Goal: Navigation & Orientation: Find specific page/section

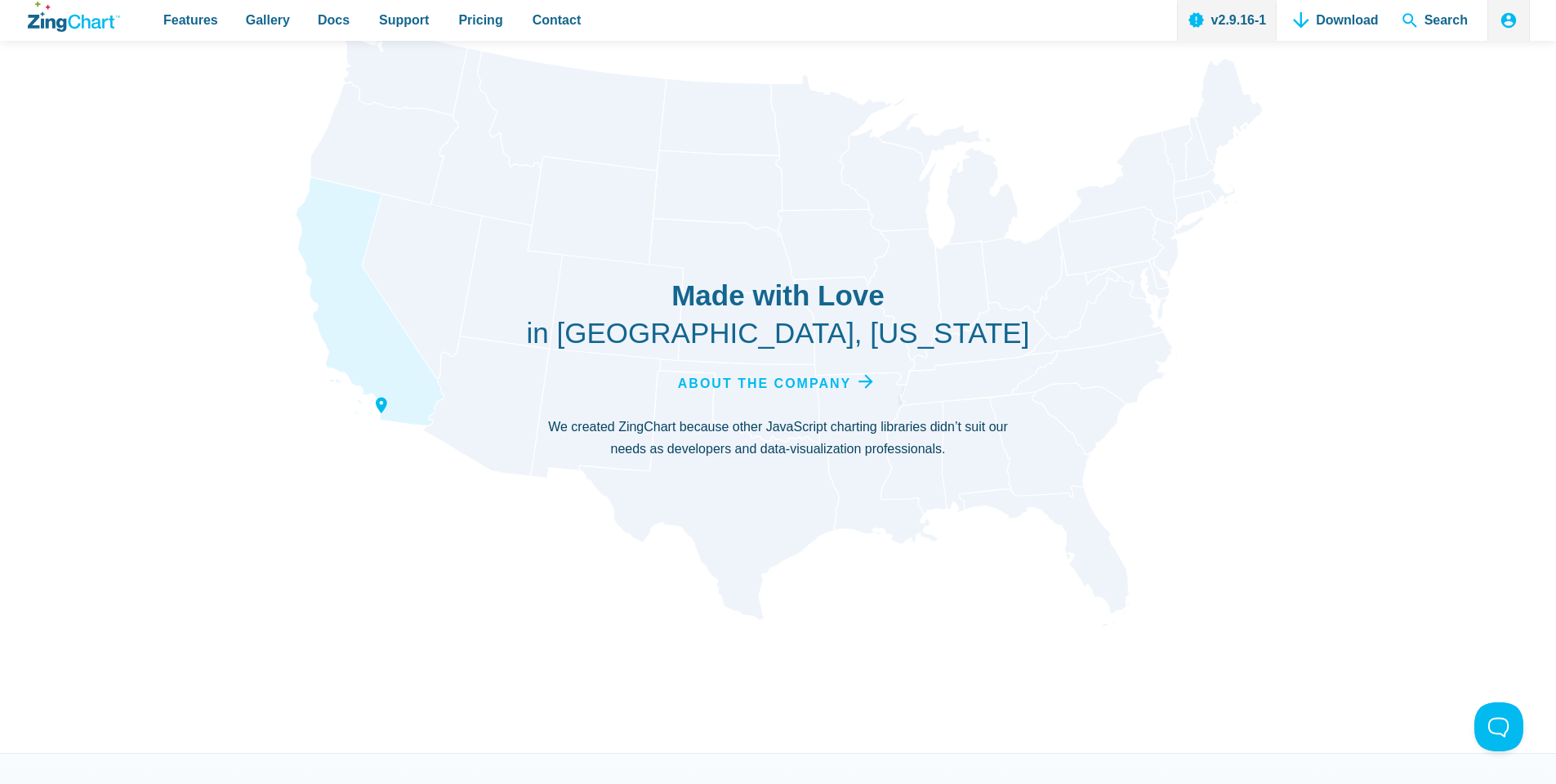
scroll to position [5517, 0]
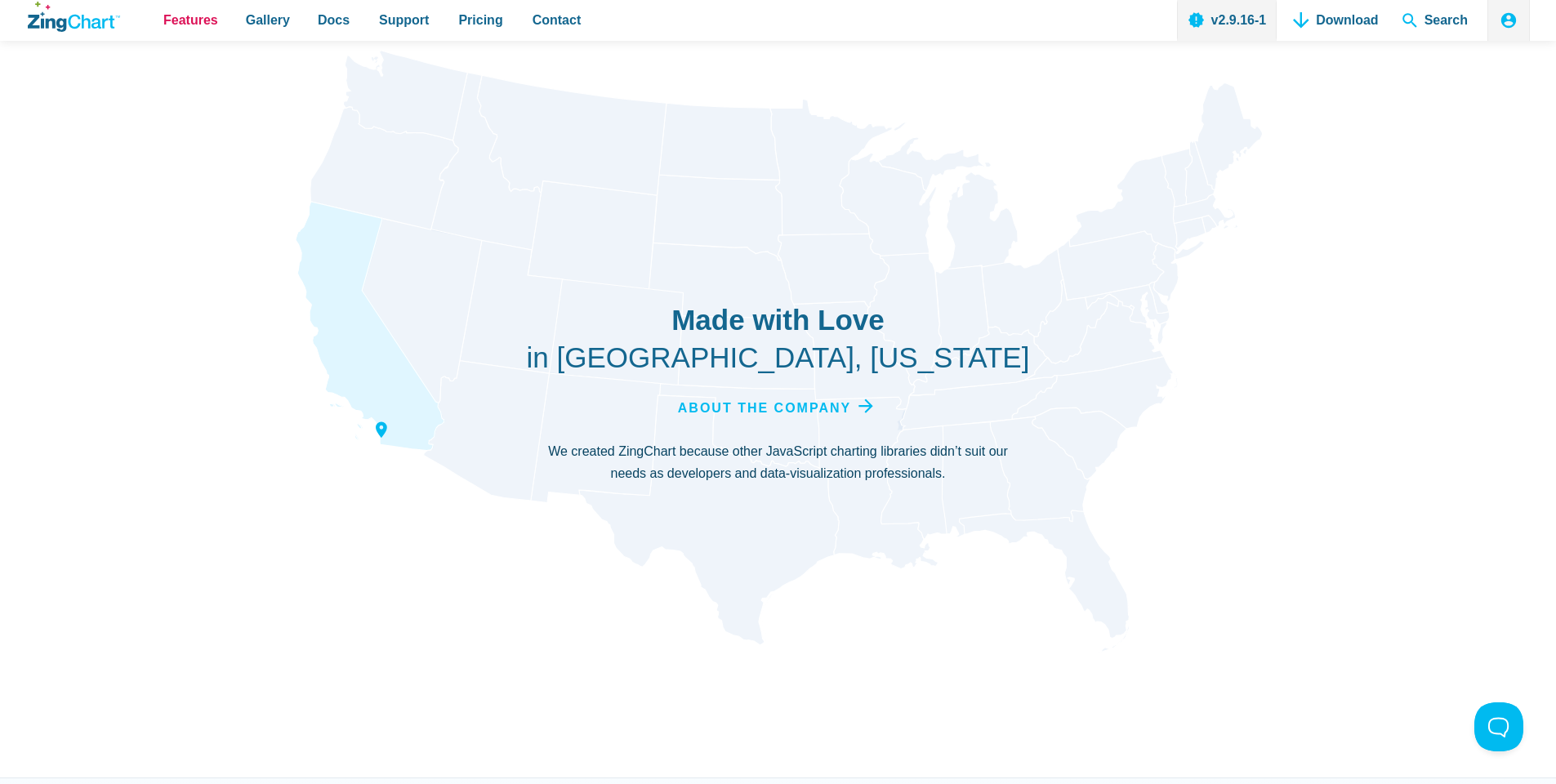
click at [190, 21] on span "Features" at bounding box center [190, 20] width 55 height 22
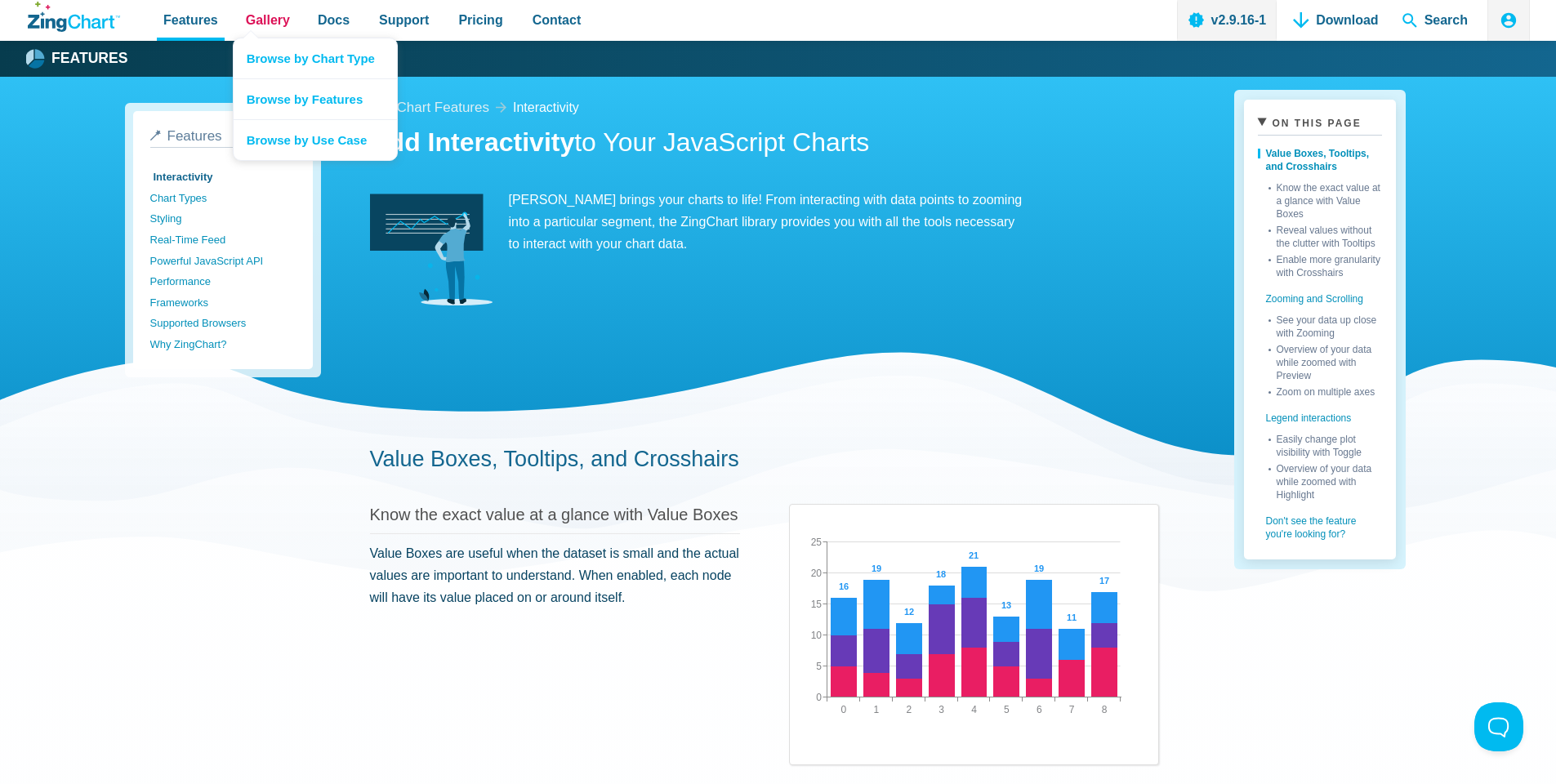
click at [275, 21] on span "Gallery" at bounding box center [268, 20] width 44 height 22
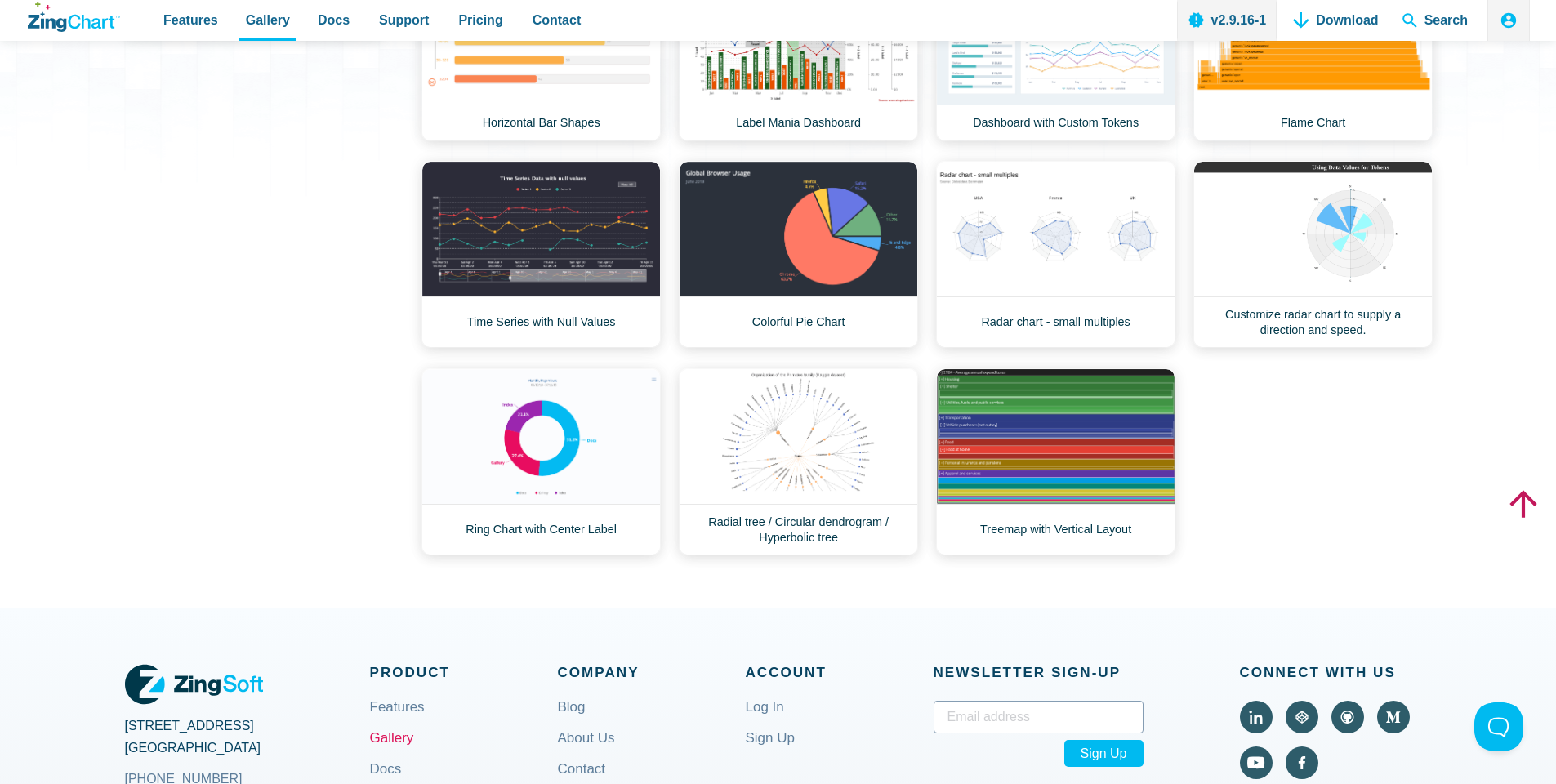
scroll to position [811, 0]
